Goal: Task Accomplishment & Management: Use online tool/utility

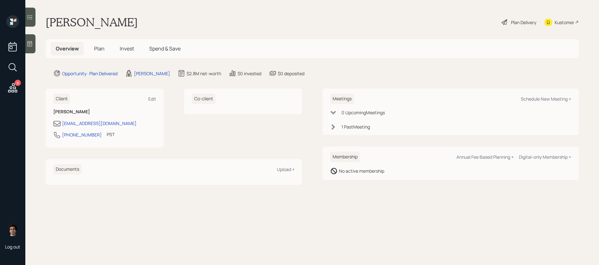
click at [99, 50] on span "Plan" at bounding box center [99, 48] width 10 height 7
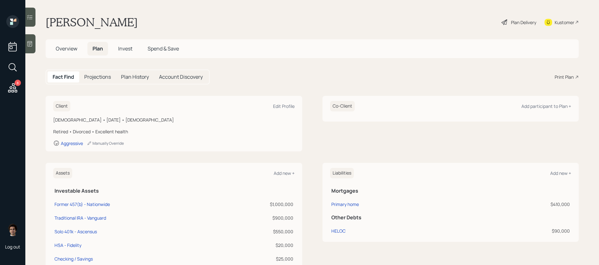
click at [512, 18] on div "Plan Delivery" at bounding box center [519, 22] width 36 height 14
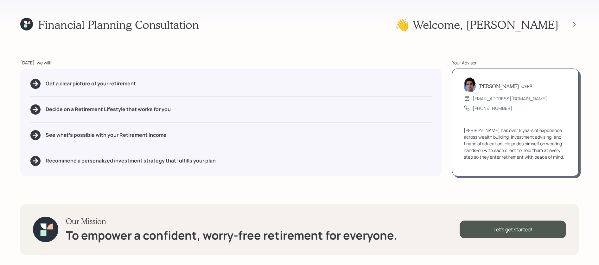
click at [575, 20] on div at bounding box center [568, 24] width 20 height 9
click at [574, 23] on icon at bounding box center [574, 25] width 6 height 6
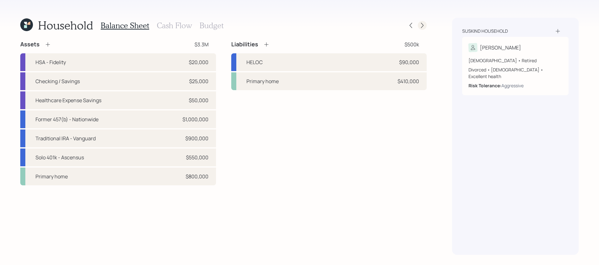
click at [421, 27] on icon at bounding box center [422, 25] width 6 height 6
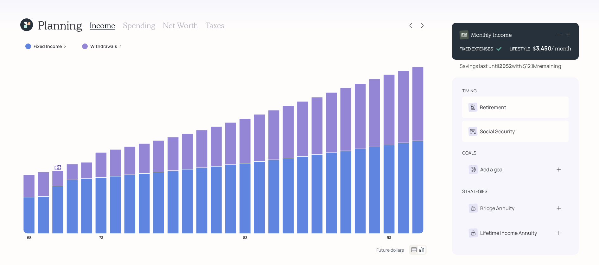
click at [421, 27] on icon at bounding box center [422, 25] width 6 height 6
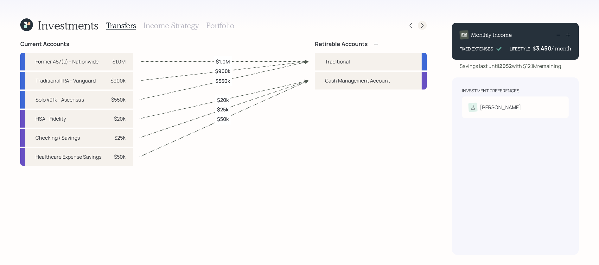
click at [420, 26] on icon at bounding box center [422, 25] width 6 height 6
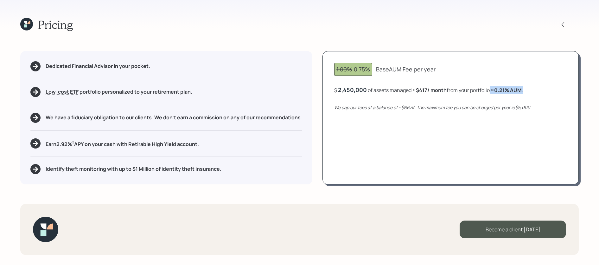
drag, startPoint x: 529, startPoint y: 88, endPoint x: 494, endPoint y: 88, distance: 35.5
click at [494, 88] on div "$ 2,450,000 of assets managed ≈ $417 / month from your portfolio ≈ 0.21 % AUM ." at bounding box center [450, 90] width 233 height 8
click at [494, 88] on div "$ 2,450,000 of assets managed ≈ $417 / month from your portfolio ≈ 0.21 % AUM ." at bounding box center [428, 90] width 189 height 8
drag, startPoint x: 533, startPoint y: 88, endPoint x: 498, endPoint y: 90, distance: 34.9
click at [498, 90] on div "$ 2,450,000 of assets managed ≈ $417 / month from your portfolio ≈ 0.21 % AUM ." at bounding box center [450, 90] width 233 height 8
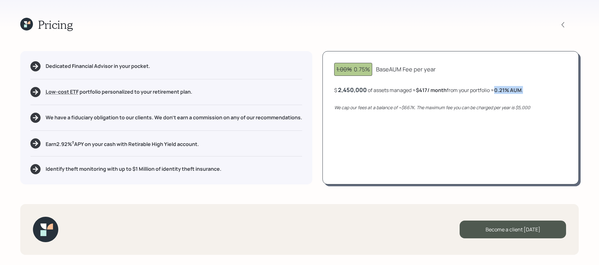
click at [507, 93] on div "$ 2,450,000 of assets managed ≈ $417 / month from your portfolio ≈ 0.21 % AUM ." at bounding box center [428, 90] width 189 height 8
drag, startPoint x: 531, startPoint y: 91, endPoint x: 496, endPoint y: 91, distance: 34.2
click at [496, 91] on div "$ 2,450,000 of assets managed ≈ $417 / month from your portfolio ≈ 0.21 % AUM ." at bounding box center [450, 90] width 233 height 8
click at [28, 16] on div "Pricing Dedicated Financial Advisor in your pocket. Low-cost ETF Retirable uses…" at bounding box center [299, 132] width 599 height 265
click at [28, 18] on icon at bounding box center [26, 24] width 13 height 13
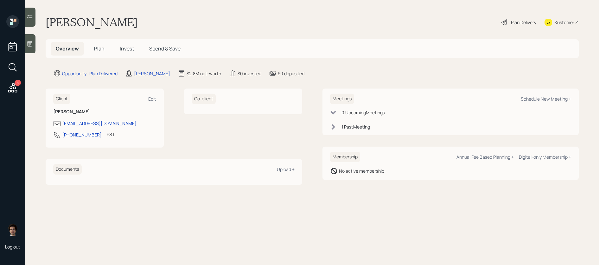
click at [14, 87] on icon at bounding box center [12, 87] width 11 height 11
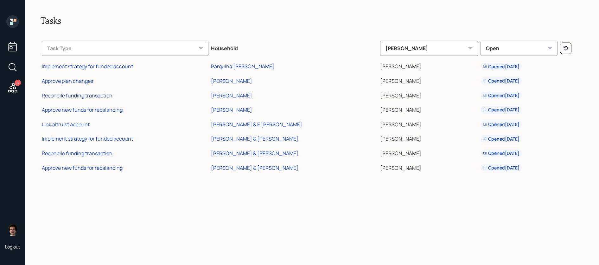
click at [99, 96] on div "Reconcile funding transaction" at bounding box center [77, 95] width 71 height 7
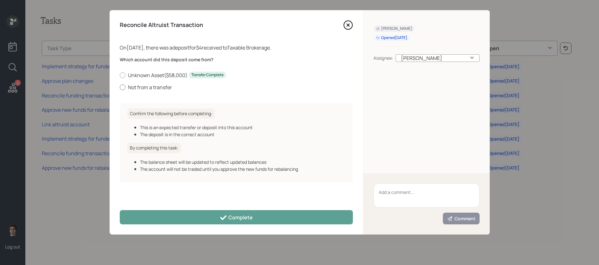
click at [133, 84] on label "Not from a transfer" at bounding box center [236, 87] width 233 height 7
click at [120, 87] on input "Not from a transfer" at bounding box center [119, 87] width 0 height 0
radio input "true"
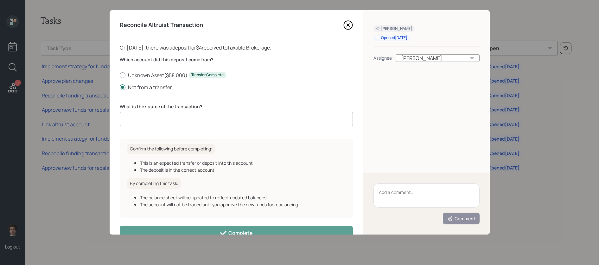
click at [175, 123] on input at bounding box center [236, 119] width 233 height 14
type input "c"
type input "ACAT journal"
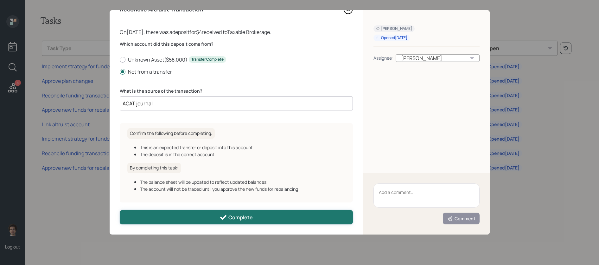
click at [238, 213] on div "Complete" at bounding box center [236, 217] width 33 height 8
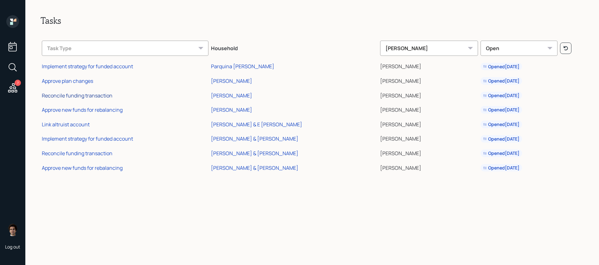
click at [101, 99] on div "Reconcile funding transaction" at bounding box center [77, 95] width 71 height 7
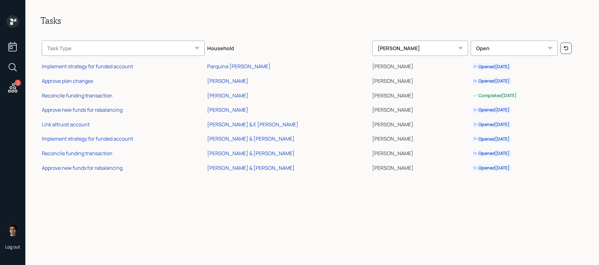
click at [103, 94] on div "Reconcile funding transaction" at bounding box center [77, 95] width 71 height 7
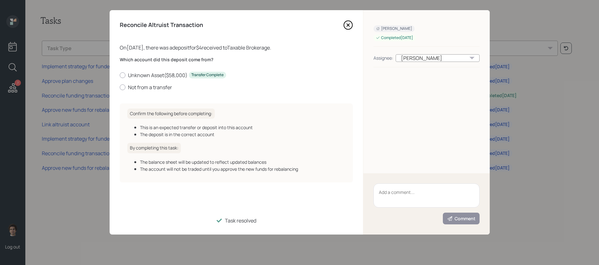
click at [139, 93] on div "Which account did this deposit come from? Unknown Asset ( $58,000 ) Transfer Co…" at bounding box center [236, 77] width 233 height 42
click at [139, 91] on div "Which account did this deposit come from? Unknown Asset ( $58,000 ) Transfer Co…" at bounding box center [236, 77] width 233 height 42
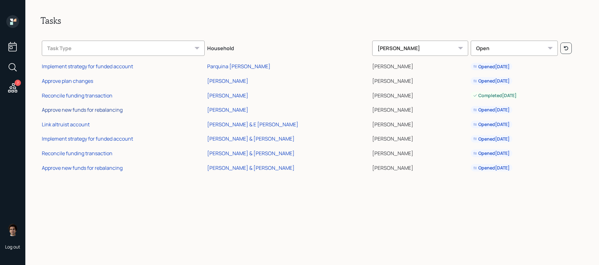
click at [93, 107] on div "Approve new funds for rebalancing" at bounding box center [82, 109] width 81 height 7
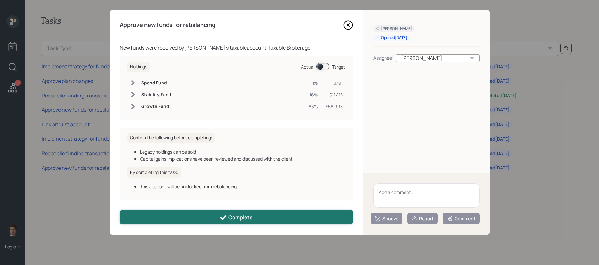
click at [249, 220] on div "Complete" at bounding box center [236, 218] width 33 height 8
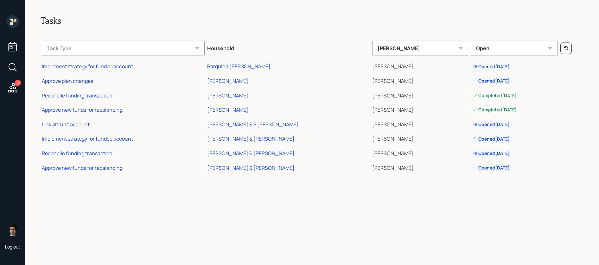
click at [85, 78] on div "Approve plan changes" at bounding box center [67, 80] width 51 height 7
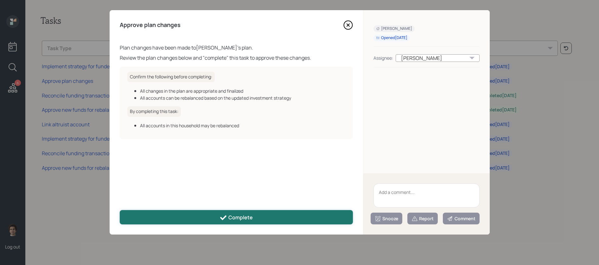
click at [251, 212] on button "Complete" at bounding box center [236, 217] width 233 height 14
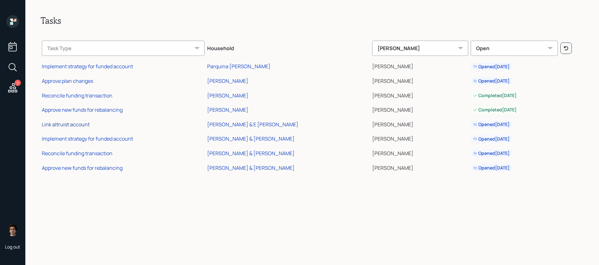
click at [82, 125] on div "Link altruist account" at bounding box center [66, 124] width 48 height 7
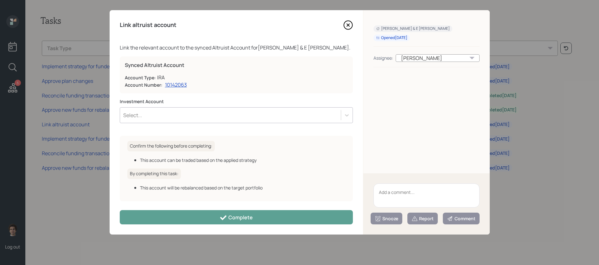
click at [131, 114] on div "Select..." at bounding box center [132, 115] width 19 height 7
click at [297, 14] on div "Link altruist account Link the relevant account to the synced Altruist Account …" at bounding box center [236, 122] width 253 height 224
click at [346, 23] on icon at bounding box center [348, 25] width 10 height 10
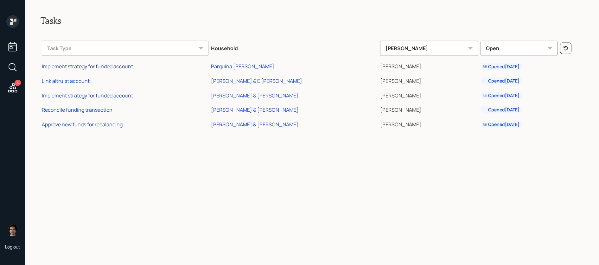
click at [95, 65] on div "Implement strategy for funded account" at bounding box center [87, 66] width 91 height 7
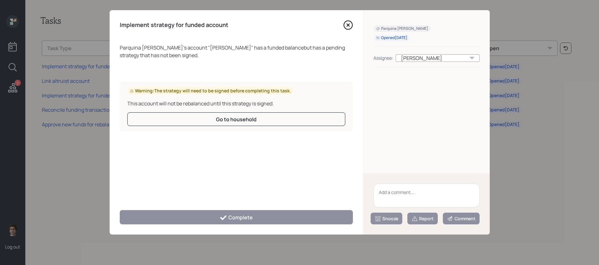
click at [344, 25] on icon at bounding box center [348, 25] width 10 height 10
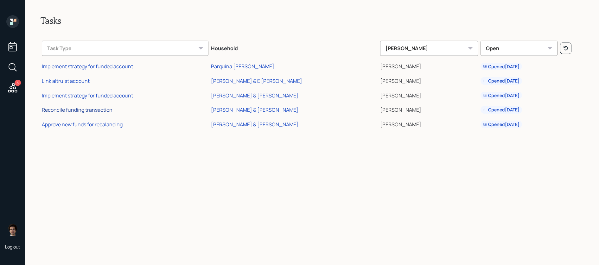
click at [105, 110] on div "Reconcile funding transaction" at bounding box center [77, 109] width 71 height 7
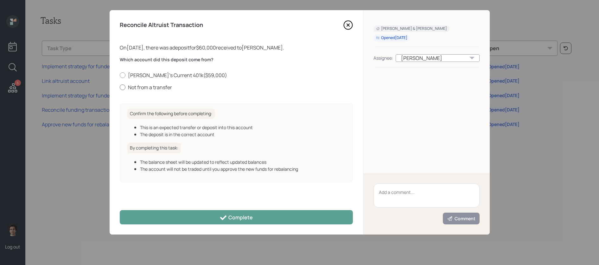
click at [166, 85] on label "Not from a transfer" at bounding box center [236, 87] width 233 height 7
click at [120, 87] on input "Not from a transfer" at bounding box center [119, 87] width 0 height 0
radio input "true"
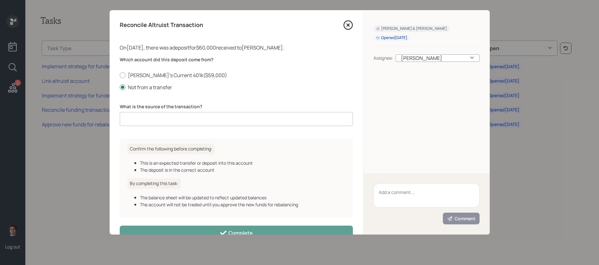
click at [188, 121] on input at bounding box center [236, 119] width 233 height 14
type input "Co"
click at [182, 70] on div "Which account did this deposit come from? Michael's Current 401k ( $59,000 ) No…" at bounding box center [236, 73] width 233 height 34
click at [182, 72] on label "Michael's Current 401k ( $59,000 )" at bounding box center [236, 75] width 233 height 7
click at [120, 75] on input "Michael's Current 401k ( $59,000 )" at bounding box center [119, 75] width 0 height 0
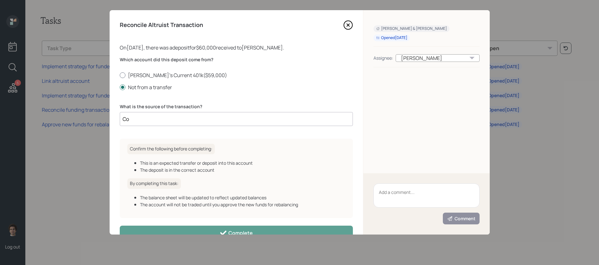
radio input "true"
click at [255, 221] on div "Reconcile Altruist Transaction On 09/29/2025 , there was a deposit for $60,000 …" at bounding box center [236, 122] width 253 height 224
click at [255, 231] on button "Complete" at bounding box center [236, 232] width 233 height 14
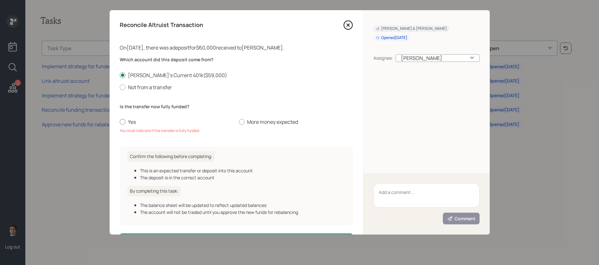
click at [127, 121] on label "Yes" at bounding box center [177, 121] width 114 height 7
click at [120, 122] on input "Yes" at bounding box center [119, 122] width 0 height 0
radio input "true"
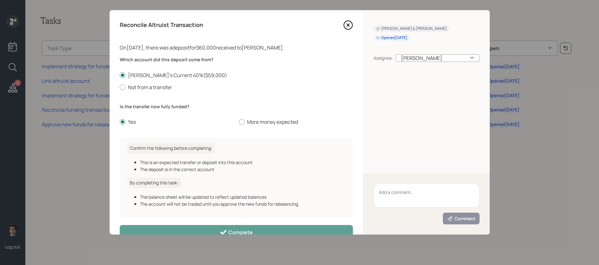
scroll to position [15, 0]
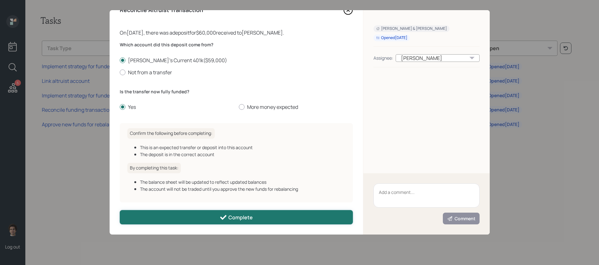
click at [203, 214] on button "Complete" at bounding box center [236, 217] width 233 height 14
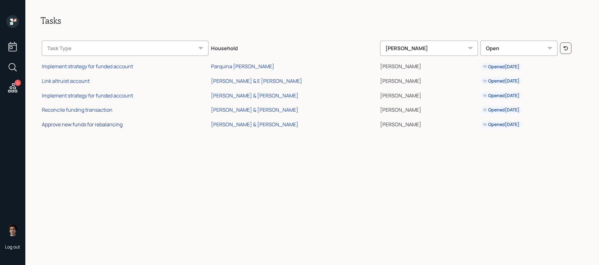
click at [99, 123] on div "Approve new funds for rebalancing" at bounding box center [82, 124] width 81 height 7
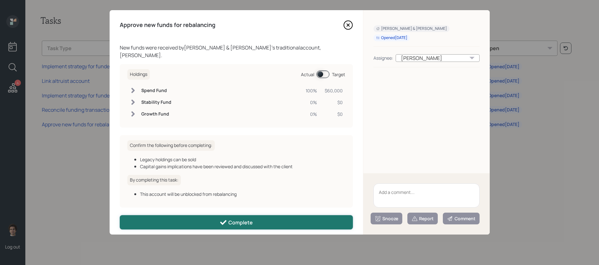
click at [169, 215] on button "Complete" at bounding box center [236, 222] width 233 height 14
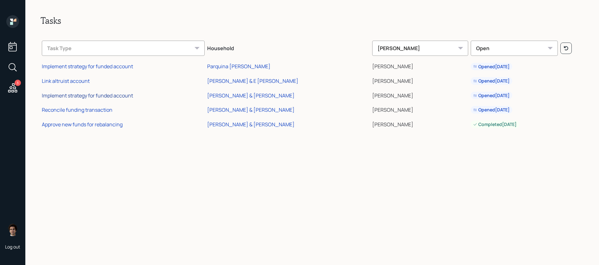
click at [86, 95] on div "Implement strategy for funded account" at bounding box center [87, 95] width 91 height 7
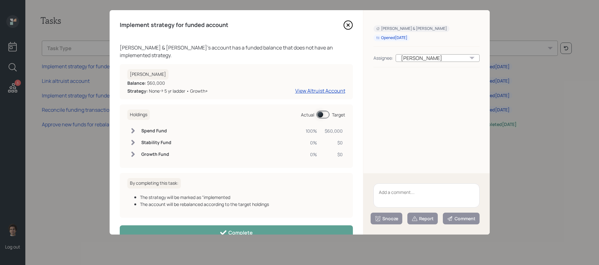
click at [177, 224] on div "Implement strategy for funded account Michael & Suzanne Wegecsanyi 's account h…" at bounding box center [236, 122] width 253 height 224
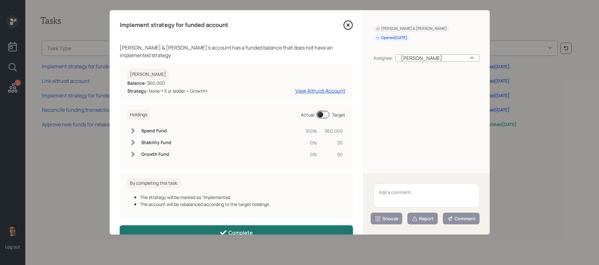
click at [180, 227] on button "Complete" at bounding box center [236, 232] width 233 height 14
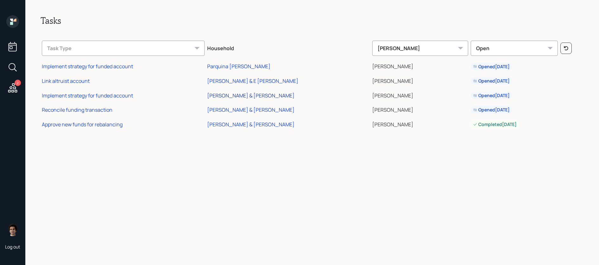
click at [251, 97] on div "[PERSON_NAME] & [PERSON_NAME]" at bounding box center [250, 95] width 87 height 7
